Goal: Use online tool/utility: Utilize a website feature to perform a specific function

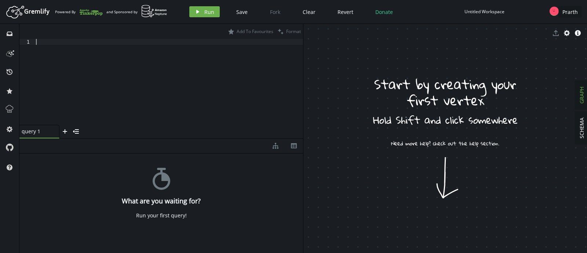
click at [268, 66] on div at bounding box center [169, 87] width 269 height 97
click at [477, 9] on div "Untitled Workspace" at bounding box center [485, 12] width 40 height 6
click at [8, 107] on icon at bounding box center [10, 109] width 10 height 10
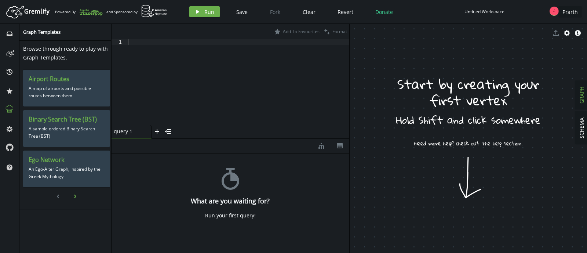
click at [74, 195] on icon "button" at bounding box center [75, 197] width 2 height 4
click at [59, 196] on icon "chevron-left" at bounding box center [58, 197] width 6 height 6
click at [8, 73] on icon "history" at bounding box center [10, 72] width 6 height 6
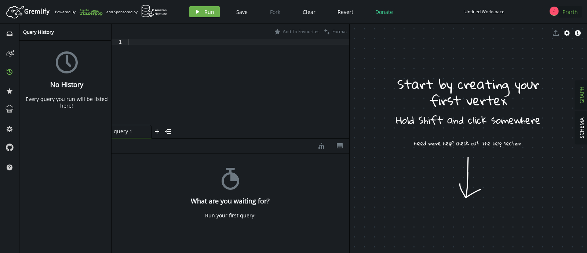
click at [572, 9] on span "Prarth" at bounding box center [570, 11] width 15 height 7
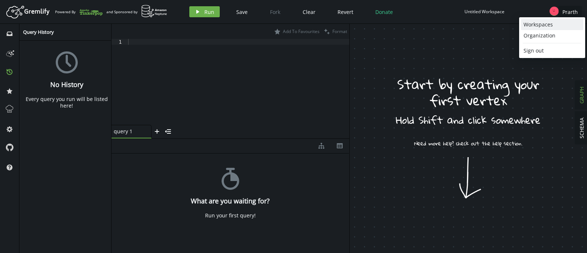
click at [558, 19] on link "Workspaces" at bounding box center [552, 24] width 62 height 11
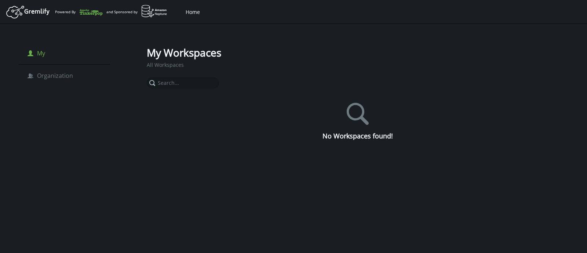
click at [51, 60] on li "person My" at bounding box center [64, 53] width 92 height 22
click at [38, 12] on icon "Artboard Created with Sketch." at bounding box center [29, 11] width 46 height 15
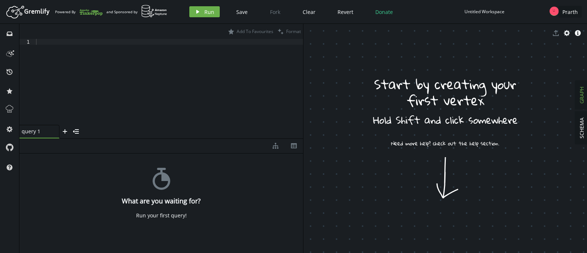
click at [170, 121] on div at bounding box center [169, 88] width 269 height 98
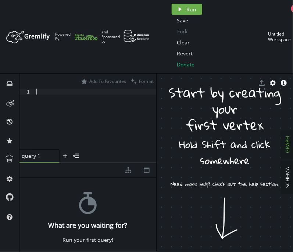
click at [62, 95] on div at bounding box center [96, 125] width 122 height 72
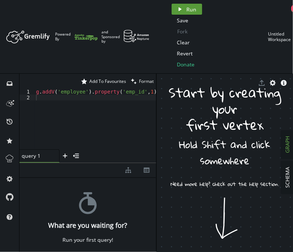
click at [190, 5] on button "play Run" at bounding box center [186, 9] width 30 height 11
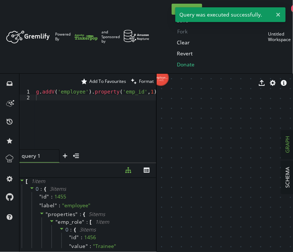
click at [115, 93] on div "g . addV ( 'employee' ) . property ( 'emp_id' , 1 ) . property ( 'emp_name' , '…" at bounding box center [252, 123] width 435 height 69
type textarea "g.addV('employee').property('emp_id',1).property('emp_name','Aparna').property(…"
paste textarea
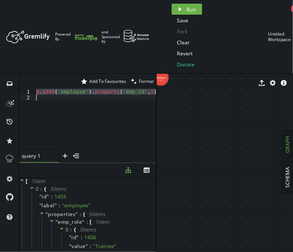
type textarea "g.addV('employee').property('emp_id',2).property('emp_name','Arun').property('e…"
paste textarea
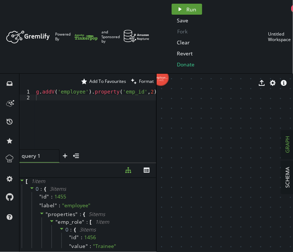
click at [187, 7] on span "Run" at bounding box center [192, 9] width 10 height 7
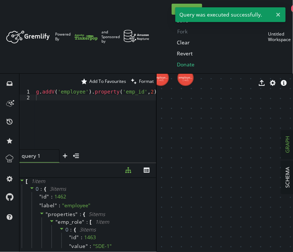
click at [132, 90] on div "g . addV ( 'employee' ) . property ( 'emp_id' , 2 ) . property ( 'emp_name' , '…" at bounding box center [247, 123] width 424 height 69
type textarea "g.addV('employee').property('emp_id',2).property('emp_name','Arun').property('e…"
paste textarea
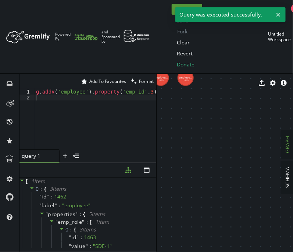
click at [173, 8] on button "play Run" at bounding box center [186, 9] width 30 height 11
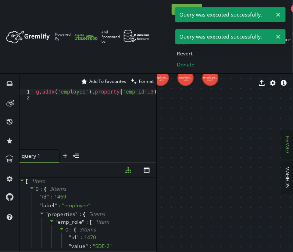
click at [122, 92] on div "g . addV ( 'employee' ) . property ( 'emp_id' , 3 ) . property ( 'emp_name' , '…" at bounding box center [252, 123] width 435 height 69
type textarea "g.addV('employee').property('emp_id',3).property('emp_name','[PERSON_NAME]').pr…"
paste textarea
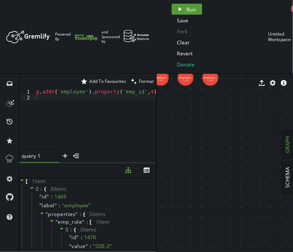
click at [174, 7] on button "play Run" at bounding box center [186, 9] width 30 height 11
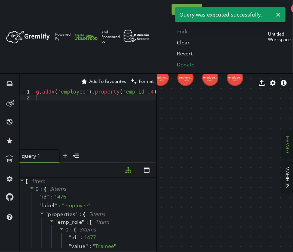
click at [95, 91] on div "g . addV ( 'employee' ) . property ( 'emp_id' , 4 ) . property ( 'emp_name' , '…" at bounding box center [252, 123] width 435 height 69
type textarea "g.addV('employee').property('emp_id',4).property('emp_name','Charan').property(…"
paste textarea
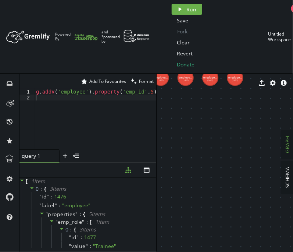
click at [170, 5] on div "play Run Save Fork Clear Revert Donate Untitled Workspace Prarth" at bounding box center [245, 37] width 155 height 66
click at [174, 6] on button "play Run" at bounding box center [186, 9] width 30 height 11
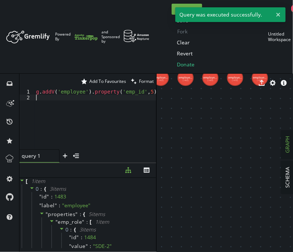
click at [122, 98] on div "g . addV ( 'employee' ) . property ( 'emp_id' , 5 ) . property ( 'emp_name' , '…" at bounding box center [250, 123] width 430 height 69
click at [113, 90] on div "g . addV ( 'employee' ) . property ( 'emp_id' , 5 ) . property ( 'emp_name' , '…" at bounding box center [250, 123] width 430 height 69
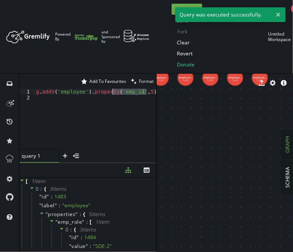
click at [113, 90] on div "g . addV ( 'employee' ) . property ( 'emp_id' , 5 ) . property ( 'emp_name' , '…" at bounding box center [250, 123] width 430 height 69
type textarea "g.addV('employee').property('emp_id',5).property('emp_name','Dinesh').property(…"
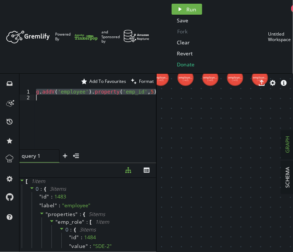
paste textarea
click at [182, 8] on button "play Run" at bounding box center [186, 9] width 30 height 11
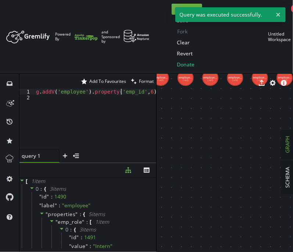
click at [120, 91] on div "g . addV ( 'employee' ) . property ( 'emp_id' , 6 ) . property ( 'emp_name' , '…" at bounding box center [250, 123] width 430 height 69
type textarea "g.addV('employee').property('emp_id',6).property('emp_name','Faruk').property('…"
paste textarea
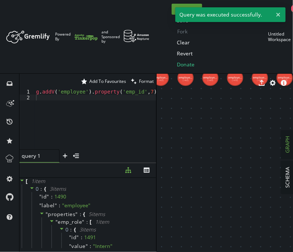
click at [171, 8] on button "play Run" at bounding box center [186, 9] width 30 height 11
click at [110, 91] on div "g . addV ( 'employee' ) . property ( 'emp_id' , 7 ) . property ( 'emp_name' , '…" at bounding box center [248, 123] width 427 height 69
type textarea "g.addV('employee').property('emp_id',7).property('emp_name','Pooja').property('…"
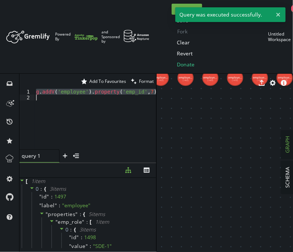
click at [110, 91] on div "g . addV ( 'employee' ) . property ( 'emp_id' , 7 ) . property ( 'emp_name' , '…" at bounding box center [248, 123] width 427 height 69
paste textarea
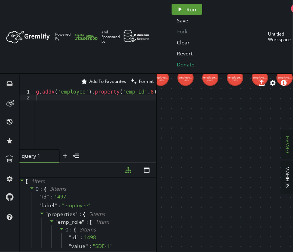
click at [172, 9] on button "play Run" at bounding box center [186, 9] width 30 height 11
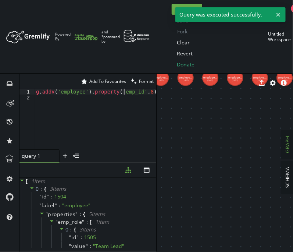
click at [124, 94] on div "g . addV ( 'employee' ) . property ( 'emp_id' , 8 ) . property ( 'emp_name' , '…" at bounding box center [254, 123] width 438 height 69
type textarea "g.addV('employee').property('emp_id',8).property('emp_name','Prem').property('e…"
click at [124, 94] on div "g . addV ( 'employee' ) . property ( 'emp_id' , 8 ) . property ( 'emp_name' , '…" at bounding box center [254, 123] width 438 height 69
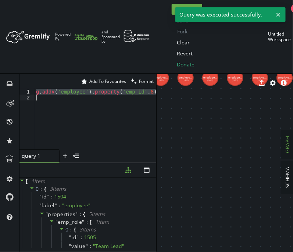
paste textarea
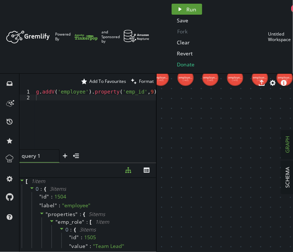
click at [172, 9] on button "play Run" at bounding box center [186, 9] width 30 height 11
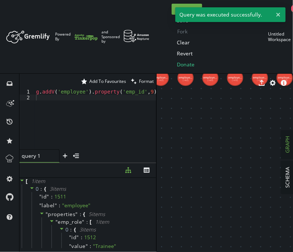
click at [84, 94] on div "g . addV ( 'employee' ) . property ( 'emp_id' , 9 ) . property ( 'emp_name' , '…" at bounding box center [250, 123] width 430 height 69
type textarea "g.addV('employee').property('emp_id',9).property('emp_name','[PERSON_NAME]').pr…"
click at [84, 94] on div "g . addV ( 'employee' ) . property ( 'emp_id' , 9 ) . property ( 'emp_name' , '…" at bounding box center [250, 123] width 430 height 69
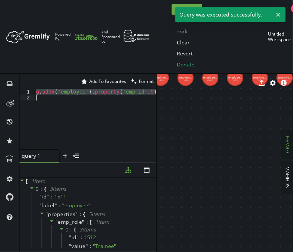
paste textarea
click at [170, 10] on div "play Run Save Fork Clear Revert Donate Untitled Workspace Prarth" at bounding box center [245, 37] width 155 height 66
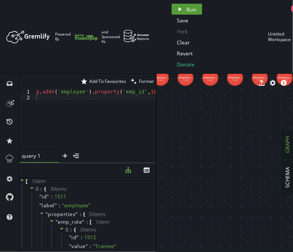
click at [174, 10] on button "play Run" at bounding box center [186, 9] width 30 height 11
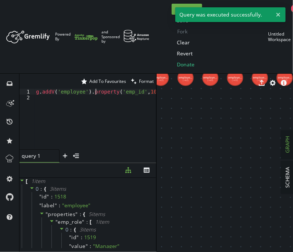
click at [96, 93] on div "g . addV ( 'employee' ) . property ( 'emp_id' , 10 ) . property ( 'emp_name' , …" at bounding box center [254, 123] width 438 height 69
type textarea "g.addV('employee').property('emp_id',10).property('emp_name','Umesh').property(…"
paste textarea
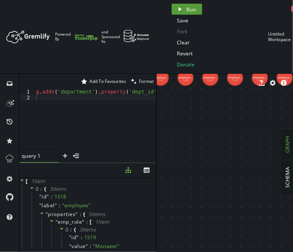
click at [174, 8] on button "play Run" at bounding box center [186, 9] width 30 height 11
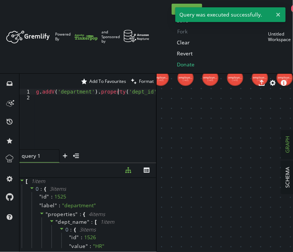
click at [118, 91] on div "g . addV ( 'department' ) . property ( 'dept_id' , 1 ) . property ( 'dept_name'…" at bounding box center [213, 123] width 356 height 69
type textarea "g.addV('department').property('dept_id',1).property('dept_name','HR').property(…"
paste textarea
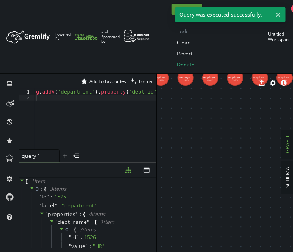
click at [175, 4] on button "play Run" at bounding box center [186, 9] width 30 height 11
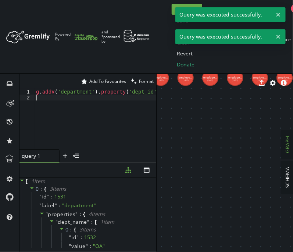
click at [113, 95] on div "g . addV ( 'department' ) . property ( 'dept_id' , 2 ) . property ( 'dept_name'…" at bounding box center [220, 123] width 370 height 69
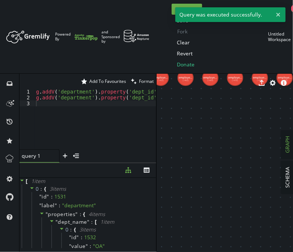
click at [171, 14] on button "play Run" at bounding box center [186, 9] width 30 height 11
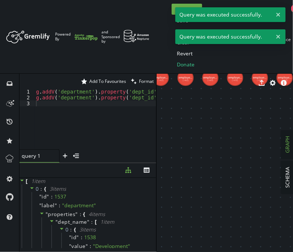
click at [126, 95] on div "g . addV ( 'department' ) . property ( 'dept_id' , 2 ) . property ( 'dept_name'…" at bounding box center [233, 123] width 396 height 69
type textarea "g.addV('department').property('dept_id',3).property('dept_name','Development').…"
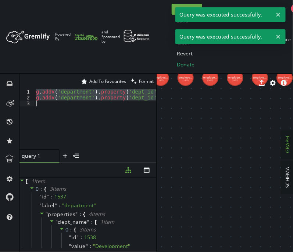
paste textarea
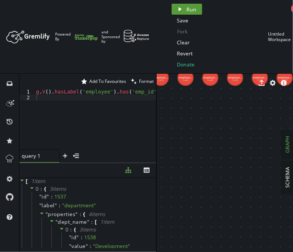
click at [173, 7] on button "play Run" at bounding box center [186, 9] width 30 height 11
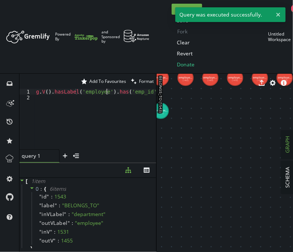
click at [106, 92] on div "g . V ( ) . hasLabel ( 'employee' ) . has ( 'emp_id' , 1 ) . addE ( 'BELONGS_TO…" at bounding box center [194, 123] width 319 height 69
type textarea "g.V().hasLabel('employee').has('emp_id',1).addE('BELONGS_TO').to(__.V().hasLabe…"
paste textarea
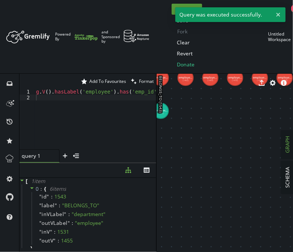
click at [174, 9] on button "play Run" at bounding box center [186, 9] width 30 height 11
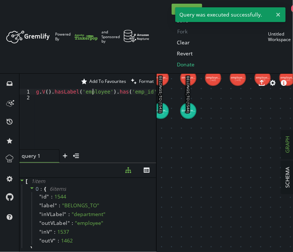
click at [92, 91] on div "g . V ( ) . hasLabel ( 'employee' ) . has ( 'emp_id' , 2 ) . addE ( 'BELONGS_TO…" at bounding box center [194, 123] width 319 height 69
type textarea "g.V().hasLabel('employee').has('emp_id',2).addE('BELONGS_TO').to(__.V().hasLabe…"
paste textarea
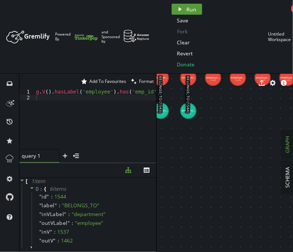
click at [173, 11] on button "play Run" at bounding box center [186, 9] width 30 height 11
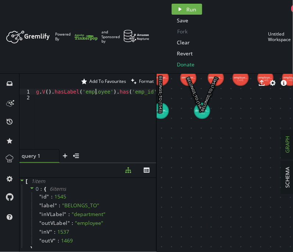
click at [95, 93] on div "g . V ( ) . hasLabel ( 'employee' ) . has ( 'emp_id' , 3 ) . addE ( 'BELONGS_TO…" at bounding box center [194, 123] width 319 height 69
type textarea "g.V().hasLabel('employee').has('emp_id',3).addE('BELONGS_TO').to(__.V().hasLabe…"
paste textarea
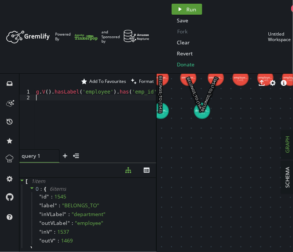
click at [185, 9] on button "play Run" at bounding box center [186, 9] width 30 height 11
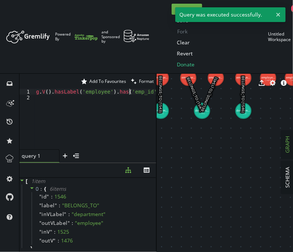
click at [128, 92] on div "g . V ( ) . hasLabel ( 'employee' ) . has ( 'emp_id' , 4 ) . addE ( 'BELONGS_TO…" at bounding box center [194, 123] width 319 height 69
type textarea "g.V().hasLabel('employee').has('emp_id',4).addE('BELONGS_TO').to(__.V().hasLabe…"
paste textarea
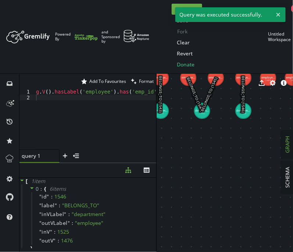
click at [170, 8] on div "play Run Save Fork Clear Revert Donate Untitled Workspace Prarth" at bounding box center [245, 37] width 155 height 66
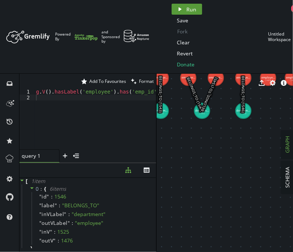
click at [174, 10] on button "play Run" at bounding box center [186, 9] width 30 height 11
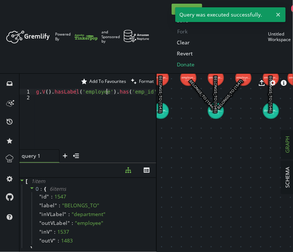
click at [107, 92] on div "g . V ( ) . hasLabel ( 'employee' ) . has ( 'emp_id' , 5 ) . addE ( 'BELONGS_TO…" at bounding box center [194, 123] width 319 height 69
type textarea "g.V().hasLabel('employee').has('emp_id',5).addE('BELONGS_TO').to(__.V().hasLabe…"
paste textarea
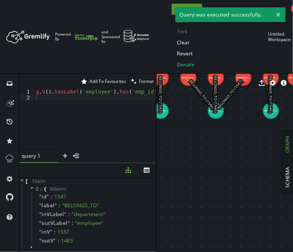
click at [171, 9] on button "play Run" at bounding box center [186, 9] width 30 height 11
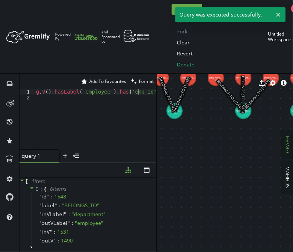
click at [137, 93] on div "g . V ( ) . hasLabel ( 'employee' ) . has ( 'emp_id' , 6 ) . addE ( 'BELONGS_TO…" at bounding box center [194, 123] width 319 height 69
type textarea "g.V().hasLabel('employee').has('emp_id',6).addE('BELONGS_TO').to(__.V().hasLabe…"
click at [137, 93] on div "g . V ( ) . hasLabel ( 'employee' ) . has ( 'emp_id' , 6 ) . addE ( 'BELONGS_TO…" at bounding box center [194, 123] width 319 height 69
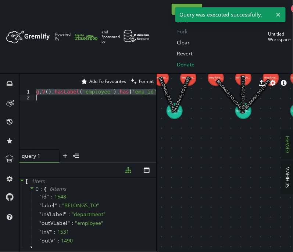
paste textarea
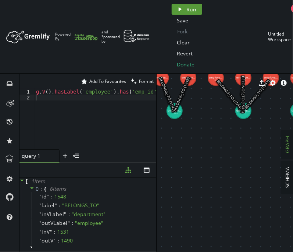
click at [171, 12] on button "play Run" at bounding box center [186, 9] width 30 height 11
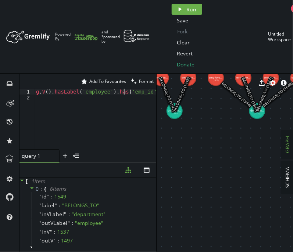
click at [123, 93] on div "g . V ( ) . hasLabel ( 'employee' ) . has ( 'emp_id' , 7 ) . addE ( 'BELONGS_TO…" at bounding box center [194, 123] width 319 height 69
type textarea "g.V().hasLabel('employee').has('emp_id',7).addE('BELONGS_TO').to(__.V().hasLabe…"
paste textarea
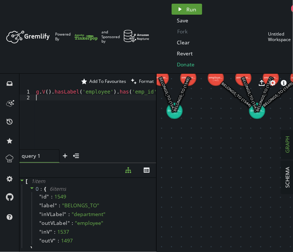
click at [183, 11] on button "play Run" at bounding box center [186, 9] width 30 height 11
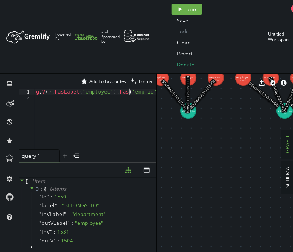
click at [128, 90] on div "g . V ( ) . hasLabel ( 'employee' ) . has ( 'emp_id' , 8 ) . addE ( 'BELONGS_TO…" at bounding box center [194, 123] width 319 height 69
type textarea "g.V().hasLabel('employee').has('emp_id',8).addE('BELONGS_TO').to(__.V().hasLabe…"
paste textarea
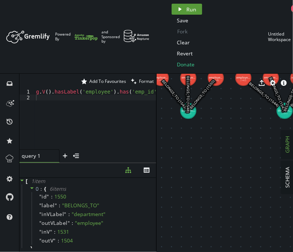
click at [185, 10] on button "play Run" at bounding box center [186, 9] width 30 height 11
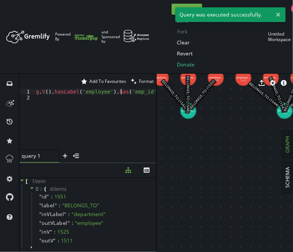
click at [122, 92] on div "g . V ( ) . hasLabel ( 'employee' ) . has ( 'emp_id' , 9 ) . addE ( 'BELONGS_TO…" at bounding box center [194, 123] width 319 height 69
type textarea "g.V().hasLabel('employee').has('emp_id',9).addE('BELONGS_TO').to(__.V().hasLabe…"
paste textarea
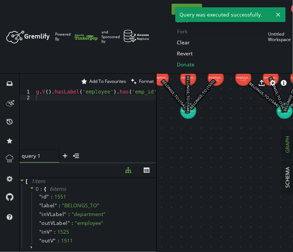
click at [171, 4] on div "play Run Save Fork Clear Revert Donate Untitled Workspace Prarth" at bounding box center [245, 37] width 155 height 66
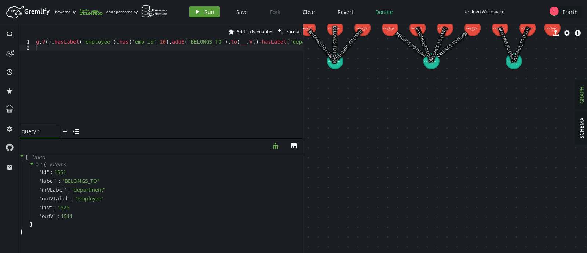
click at [212, 9] on span "Run" at bounding box center [210, 11] width 10 height 7
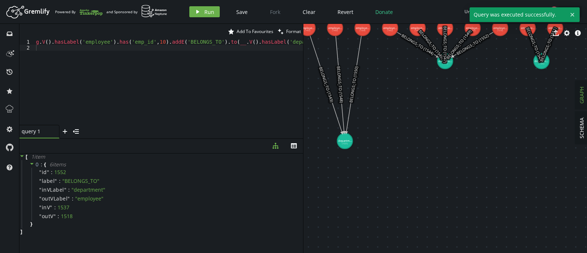
drag, startPoint x: 332, startPoint y: 63, endPoint x: 345, endPoint y: 140, distance: 78.2
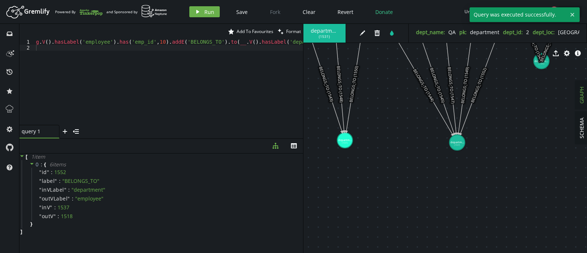
drag, startPoint x: 449, startPoint y: 65, endPoint x: 457, endPoint y: 143, distance: 78.3
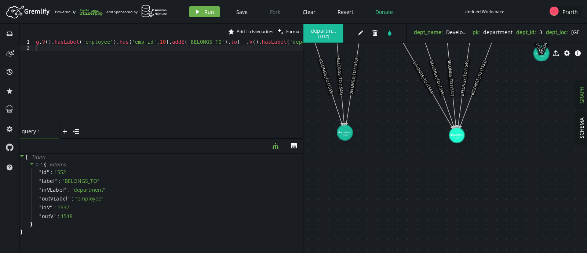
drag, startPoint x: 541, startPoint y: 65, endPoint x: 541, endPoint y: 61, distance: 4.0
click at [541, 61] on div "department ( 1537 ) edit trash tint dept_name : Development pk : department dep…" at bounding box center [446, 138] width 284 height 229
drag, startPoint x: 540, startPoint y: 57, endPoint x: 531, endPoint y: 132, distance: 76.3
click at [531, 132] on div "department ( 1537 ) edit trash tint dept_name : Development pk : department dep…" at bounding box center [446, 138] width 284 height 229
drag, startPoint x: 540, startPoint y: 58, endPoint x: 539, endPoint y: 129, distance: 70.9
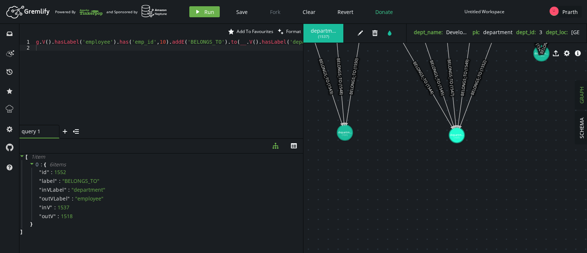
click at [539, 129] on div "department ( 1537 ) edit trash tint dept_name : Development pk : department dep…" at bounding box center [446, 138] width 284 height 229
drag, startPoint x: 541, startPoint y: 57, endPoint x: 536, endPoint y: 80, distance: 23.3
click at [536, 80] on div "department ( 1537 ) edit trash tint dept_name : Development pk : department dep…" at bounding box center [446, 138] width 284 height 229
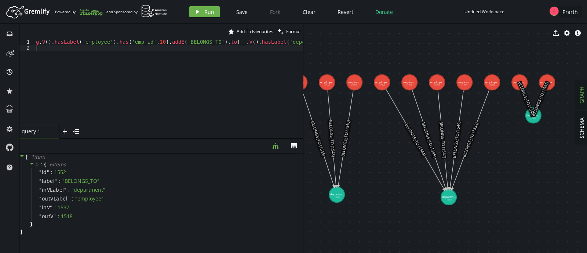
drag, startPoint x: 536, startPoint y: 80, endPoint x: 528, endPoint y: 142, distance: 63.0
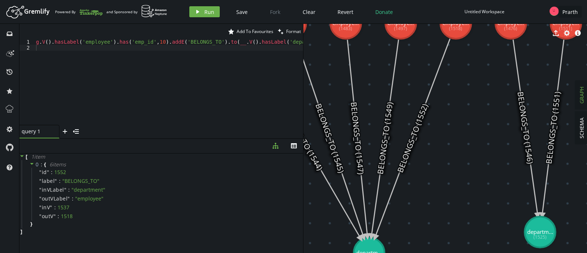
drag, startPoint x: 535, startPoint y: 94, endPoint x: 540, endPoint y: 234, distance: 139.6
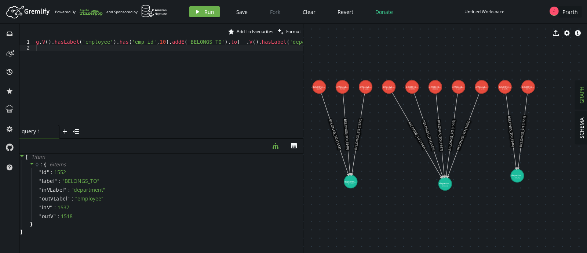
drag, startPoint x: 384, startPoint y: 201, endPoint x: 404, endPoint y: 181, distance: 28.6
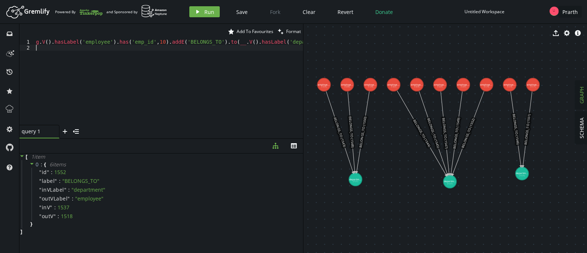
click at [218, 48] on div "g . V ( ) . hasLabel ( 'employee' ) . has ( 'emp_id' , 10 ) . addE ( 'BELONGS_T…" at bounding box center [196, 86] width 322 height 95
drag, startPoint x: 452, startPoint y: 178, endPoint x: 434, endPoint y: 181, distance: 17.5
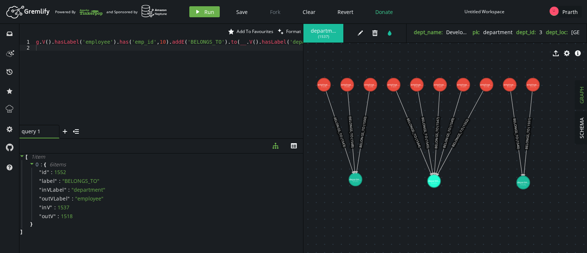
drag, startPoint x: 524, startPoint y: 176, endPoint x: 524, endPoint y: 182, distance: 6.2
click at [207, 54] on div "g . V ( ) . hasLabel ( 'employee' ) . has ( 'emp_id' , 10 ) . addE ( 'BELONGS_T…" at bounding box center [196, 86] width 322 height 95
type textarea "g.V().hasLabel('employee').has('emp_id',10).addE('BELONGS_TO').to(__.V().hasLab…"
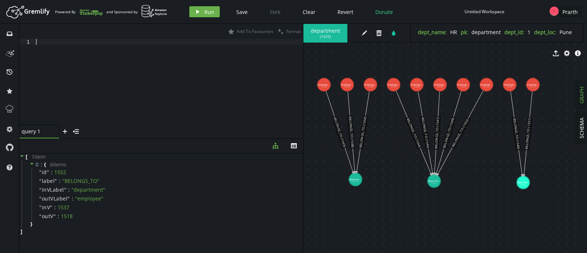
click at [236, 44] on div at bounding box center [169, 88] width 269 height 98
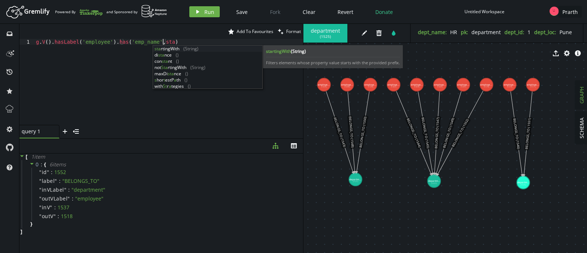
scroll to position [0, 130]
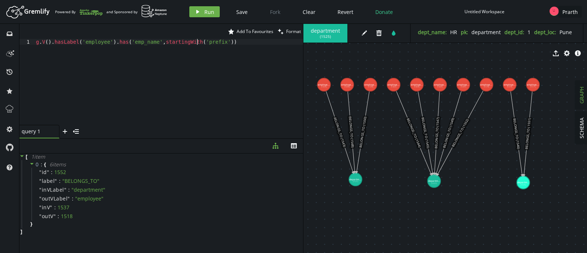
click at [198, 40] on div "g . V ( ) . hasLabel ( 'employee' ) . has ( 'emp_name' , startingWith ( 'prefix…" at bounding box center [169, 88] width 269 height 98
click at [205, 10] on span "Run" at bounding box center [210, 11] width 10 height 7
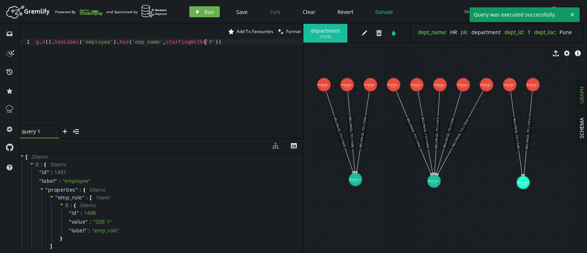
click at [210, 43] on div "g . V ( ) . hasLabel ( 'employee' ) . has ( 'emp_name' , startingWith ( 'P' ))" at bounding box center [169, 88] width 269 height 98
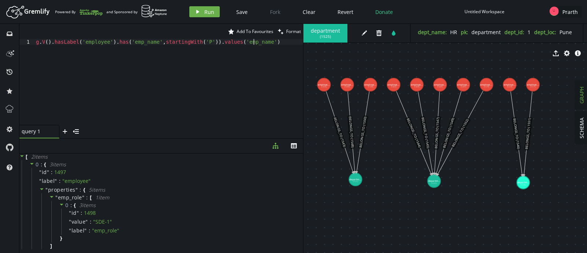
scroll to position [0, 217]
click at [202, 8] on button "play Run" at bounding box center [204, 11] width 30 height 11
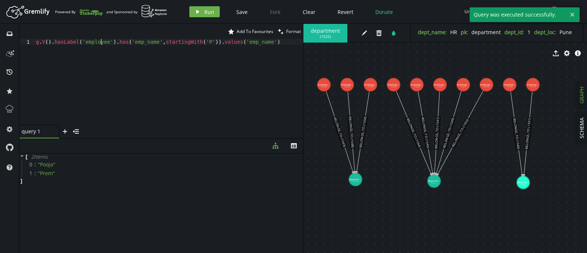
click at [101, 43] on div "g . V ( ) . hasLabel ( 'employee' ) . has ( 'emp_name' , startingWith ( 'P' )) …" at bounding box center [169, 88] width 269 height 98
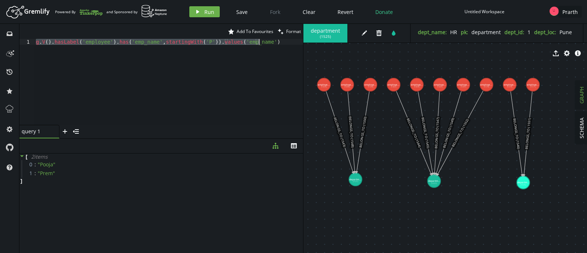
click at [171, 44] on div "g . V ( ) . hasLabel ( 'employee' ) . has ( 'emp_name' , startingWith ( 'P' )) …" at bounding box center [169, 82] width 269 height 86
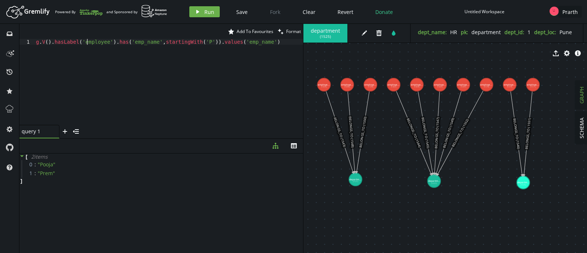
click at [87, 40] on div "g . V ( ) . hasLabel ( 'employee' ) . has ( 'emp_name' , startingWith ( 'P' )) …" at bounding box center [169, 88] width 269 height 98
drag, startPoint x: 117, startPoint y: 43, endPoint x: 270, endPoint y: 41, distance: 152.8
click at [270, 41] on div "g . V ( ) . hasLabel ( 'department' ) . has ( 'emp_name' , startingWith ( 'P' )…" at bounding box center [169, 88] width 269 height 98
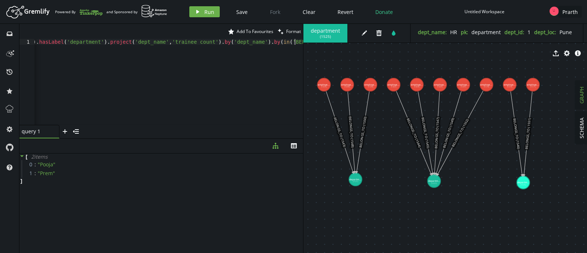
scroll to position [0, 0]
click at [198, 13] on icon "play" at bounding box center [198, 12] width 6 height 6
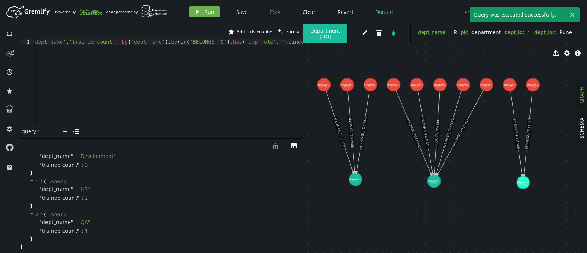
click at [136, 45] on div "g . V ( ) . hasLabel ( 'department' ) . project ( 'dept_name' , 'trainee count'…" at bounding box center [109, 86] width 387 height 95
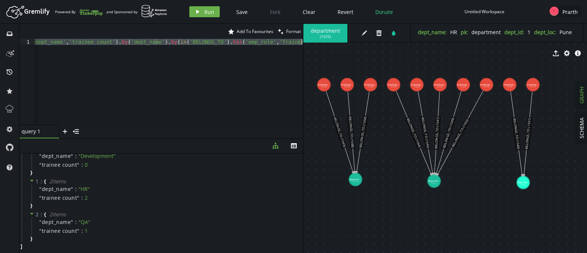
click at [229, 44] on div "g . V ( ) . hasLabel ( 'department' ) . project ( 'dept_name' , 'trainee count'…" at bounding box center [169, 82] width 269 height 86
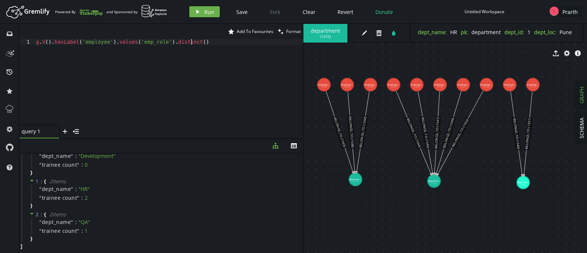
scroll to position [0, 155]
click at [97, 41] on div "g . V ( ) . hasLabel ( 'employee' ) . values ( 'emp_role' ) . distinct ( )" at bounding box center [169, 88] width 269 height 98
click at [99, 41] on div "g . V ( ) . hasLabel ( 'department' ) . values ( 'emp_role' ) . distinct ( )" at bounding box center [169, 88] width 269 height 98
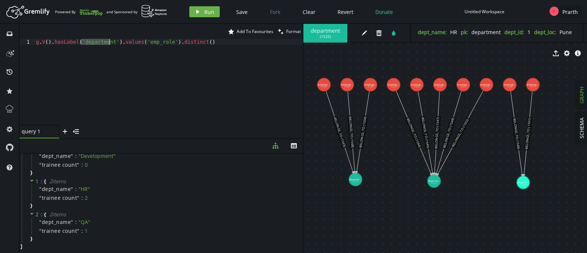
click at [99, 41] on div "g . V ( ) . hasLabel ( 'department' ) . values ( 'emp_role' ) . distinct ( )" at bounding box center [169, 88] width 269 height 98
click at [177, 39] on div "g . V ( ) . hasLabel ( 'employee' ) . values ( 'emp_role' ) . distinct ( )" at bounding box center [169, 88] width 269 height 98
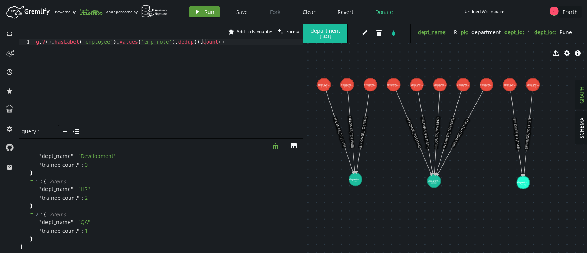
click at [205, 10] on span "Run" at bounding box center [210, 11] width 10 height 7
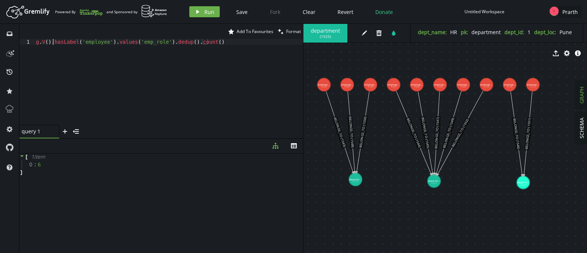
click at [53, 43] on div "g . V ( ) . hasLabel ( 'employee' ) . values ( 'emp_role' ) . dedup ( ) . count…" at bounding box center [169, 88] width 269 height 98
click at [88, 44] on div "g . V ( ) . hasLabel ( 'employee' ) . values ( 'emp_role' ) . dedup ( ) . count…" at bounding box center [169, 88] width 269 height 98
click at [117, 43] on div "g . V ( ) . hasLabel ( 'department' ) . values ( 'emp_role' ) . dedup ( ) . cou…" at bounding box center [169, 88] width 269 height 98
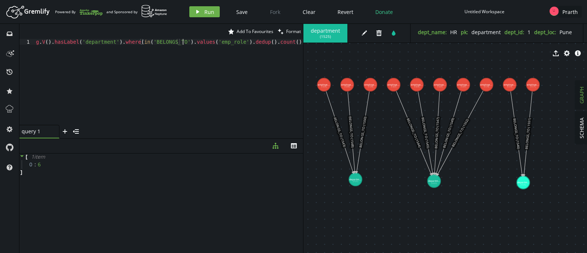
scroll to position [0, 147]
click at [283, 41] on div "g . V ( ) . hasLabel ( 'department' ) . where ( in ( 'BELONGS_TO' ) . values ( …" at bounding box center [169, 88] width 269 height 98
click at [209, 15] on span "Run" at bounding box center [210, 11] width 10 height 7
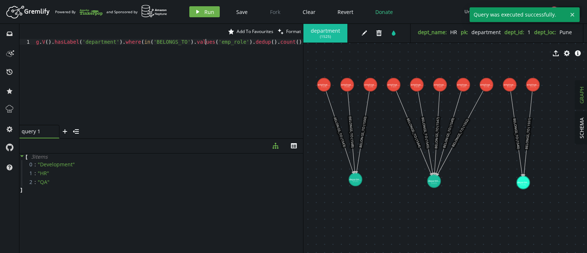
click at [206, 43] on div "g . V ( ) . hasLabel ( 'department' ) . where ( in ( 'BELONGS_TO' ) . values ( …" at bounding box center [187, 86] width 305 height 95
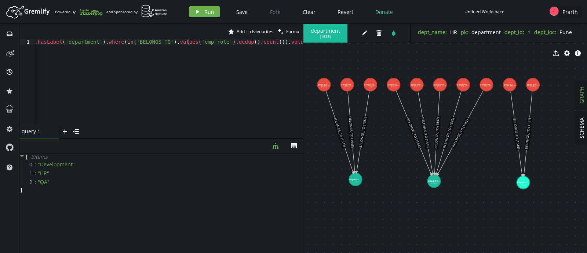
scroll to position [0, 36]
click at [245, 43] on div "g . V ( ) . hasLabel ( 'department' ) . where ( in ( 'BELONGS_TO' ) . values ( …" at bounding box center [150, 86] width 305 height 95
click at [198, 7] on button "play Run" at bounding box center [204, 11] width 30 height 11
click at [195, 43] on div "g . V ( ) . hasLabel ( 'department' ) . where ( in ( 'BELONGS_TO' ) . values ( …" at bounding box center [142, 86] width 322 height 95
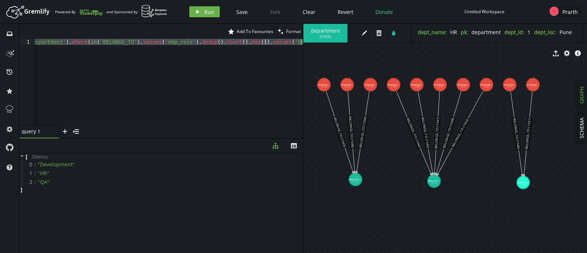
click at [208, 41] on div "g . V ( ) . hasLabel ( 'department' ) . where ( in ( 'BELONGS_TO' ) . values ( …" at bounding box center [169, 82] width 269 height 86
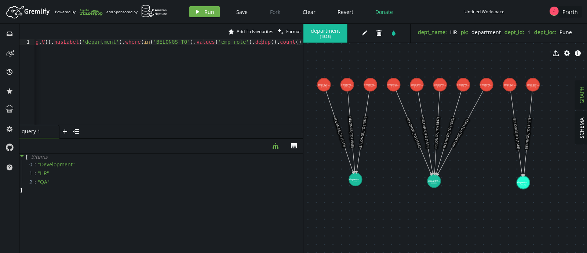
scroll to position [0, 0]
click at [120, 43] on div "g . V ( ) . hasLabel ( 'department' ) . where ( in ( 'BELONGS_TO' ) . values ( …" at bounding box center [196, 86] width 322 height 95
click at [267, 40] on div "g . V ( ) . hasLabel ( 'department' ) . project ( 'dept' , 'dist_count' ) . by …" at bounding box center [264, 86] width 458 height 95
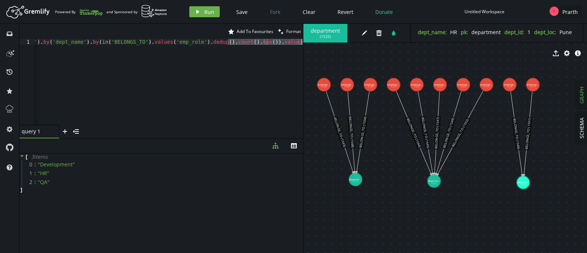
drag, startPoint x: 229, startPoint y: 43, endPoint x: 303, endPoint y: 45, distance: 73.5
click at [303, 45] on div "g . V ( ) . hasLabel ( 'department' ) . project ( 'dept' , 'dist_count' ) . by …" at bounding box center [82, 86] width 441 height 95
click at [168, 44] on div "g . V ( ) . hasLabel ( 'department' ) . project ( 'dept' , 'dist_count' ) . by …" at bounding box center [55, 86] width 498 height 95
type textarea "g.V().hasLabel('department').project('dept','dist_count').by('dept_name').by(in…"
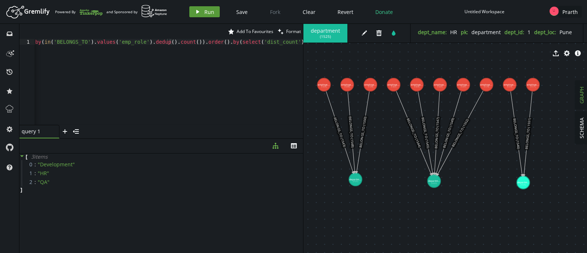
click at [199, 8] on button "play Run" at bounding box center [204, 11] width 30 height 11
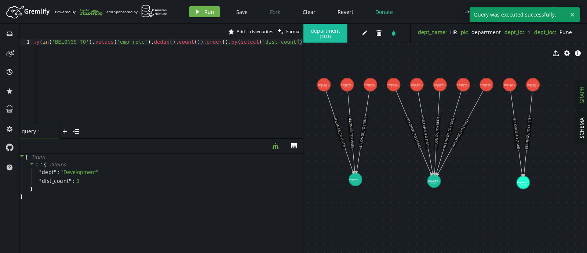
click at [163, 47] on div "g . V ( ) . hasLabel ( 'department' ) . project ( 'dept' , 'dist_count' ) . by …" at bounding box center [53, 86] width 500 height 95
click at [149, 41] on div "g . V ( ) . hasLabel ( 'department' ) . project ( 'dept' , 'dist_count' ) . by …" at bounding box center [285, 86] width 500 height 95
